Goal: Find specific page/section: Find specific page/section

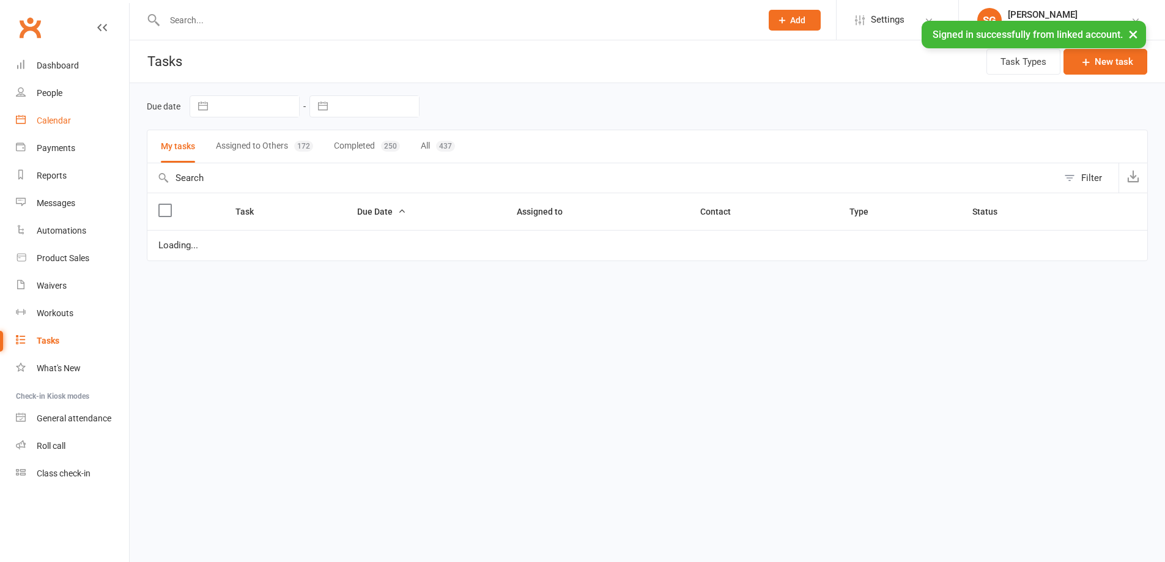
click at [62, 126] on link "Calendar" at bounding box center [72, 121] width 113 height 28
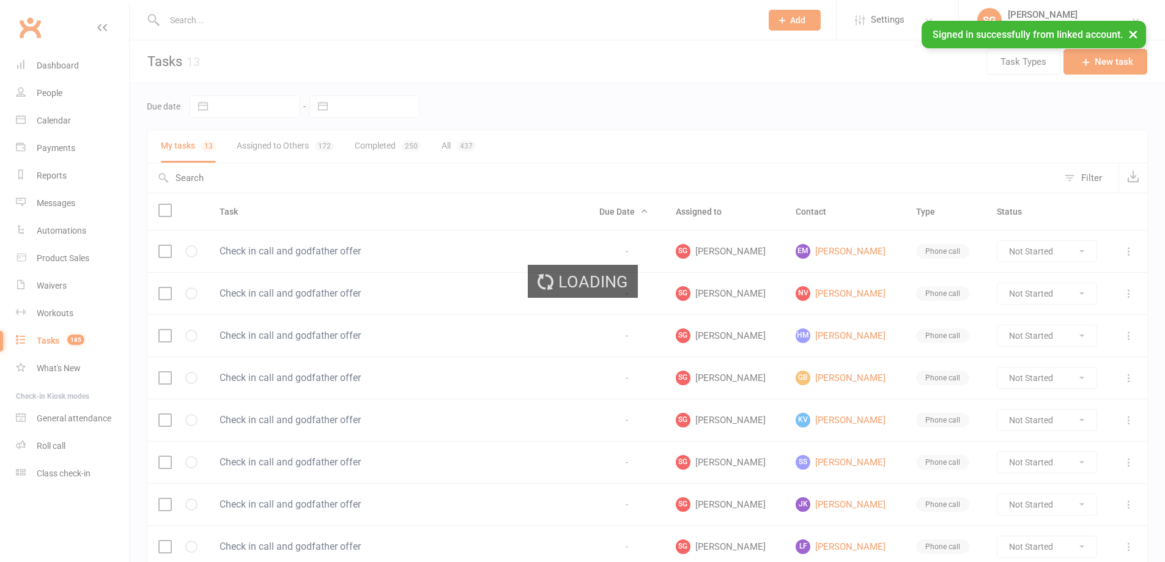
click at [62, 126] on div "Loading" at bounding box center [582, 281] width 1165 height 562
click at [62, 125] on ui-view "Prospect Member Non-attending contact Class / event Appointment Task Membership…" at bounding box center [582, 408] width 1165 height 811
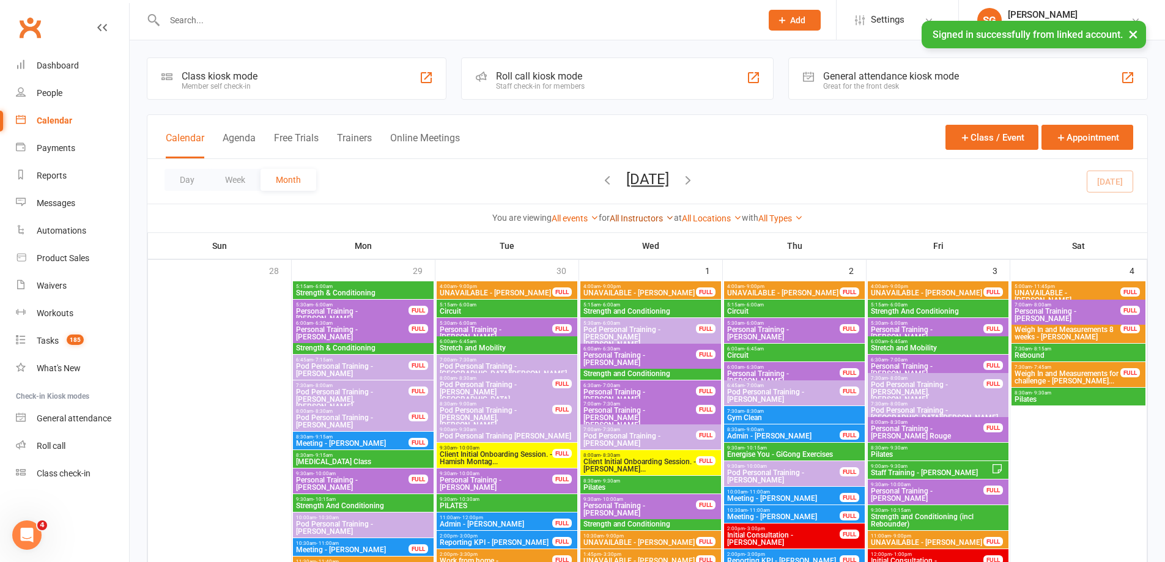
click at [633, 222] on link "All Instructors" at bounding box center [642, 218] width 64 height 10
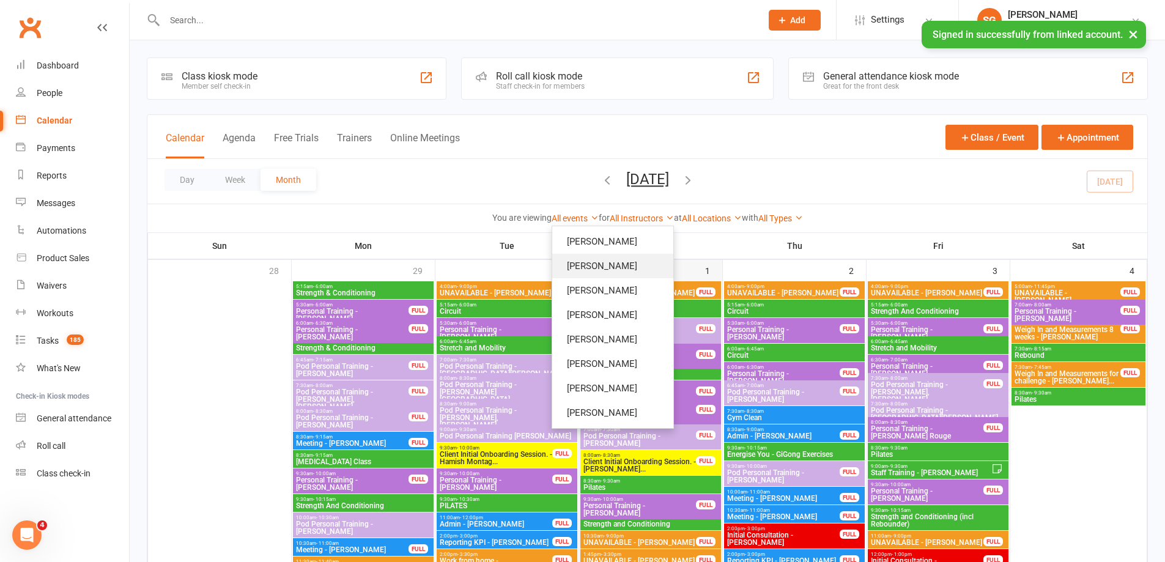
click at [626, 265] on link "[PERSON_NAME]" at bounding box center [612, 266] width 121 height 24
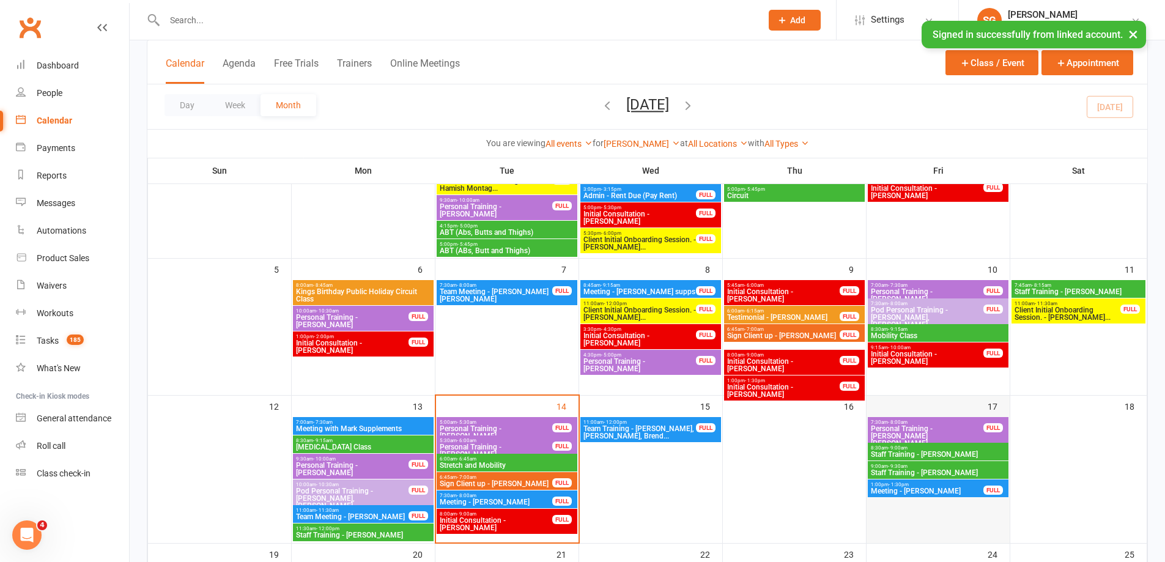
scroll to position [184, 0]
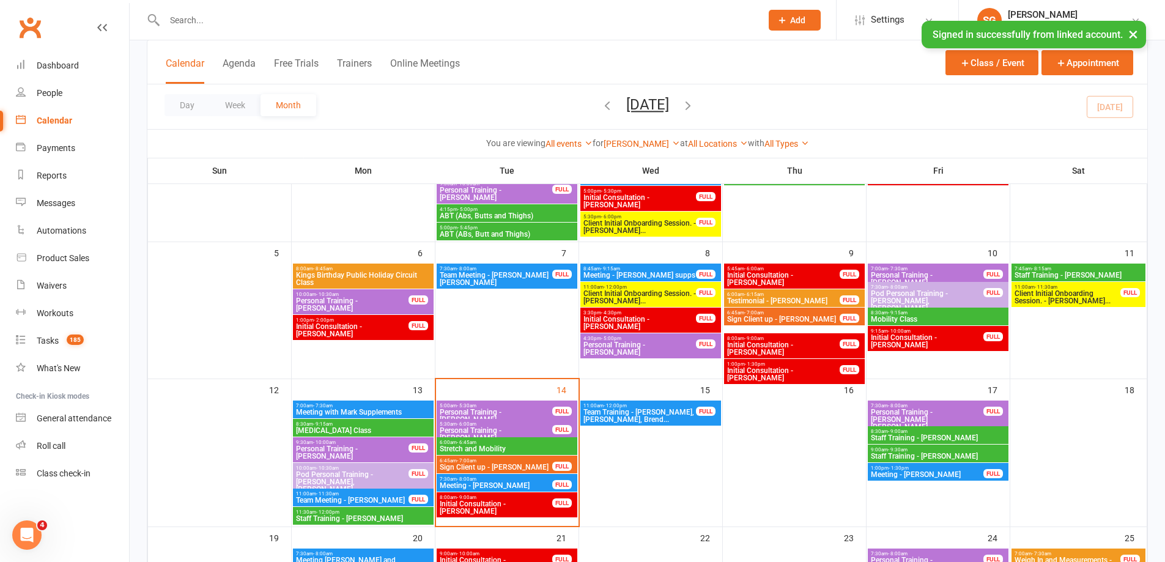
click at [919, 469] on span "1:00pm - 1:30pm" at bounding box center [928, 469] width 114 height 6
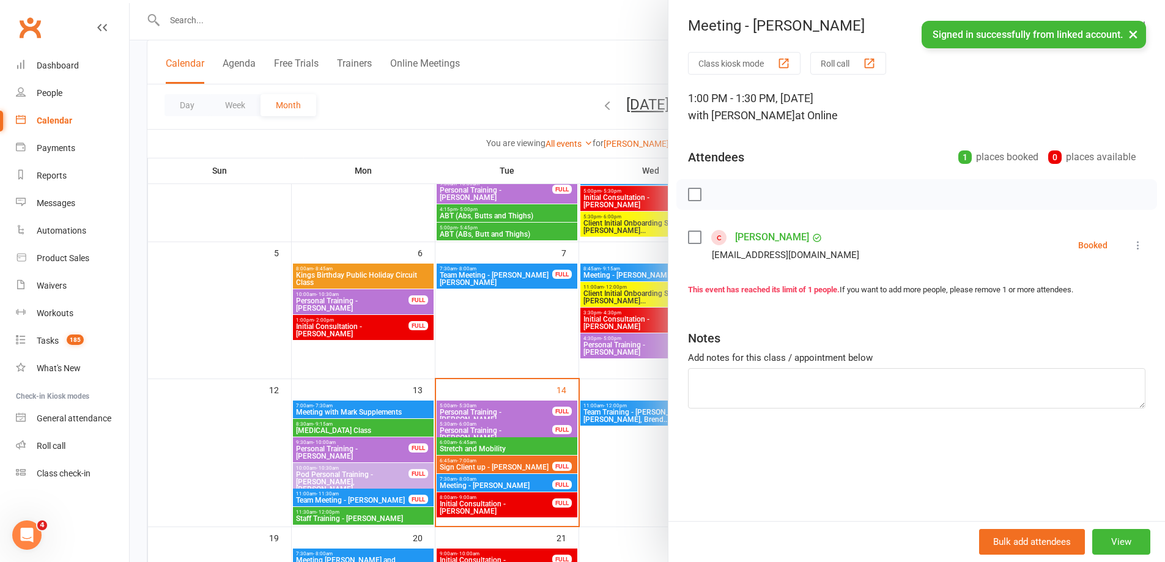
click at [570, 118] on div at bounding box center [648, 281] width 1036 height 562
